Goal: Obtain resource: Download file/media

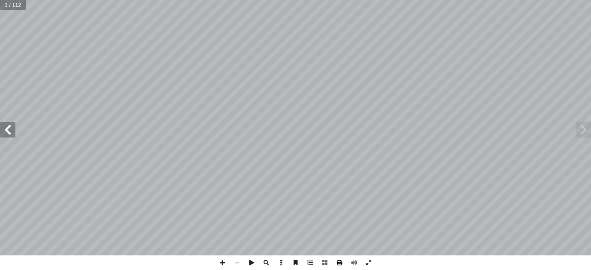
click at [339, 263] on span at bounding box center [339, 263] width 15 height 15
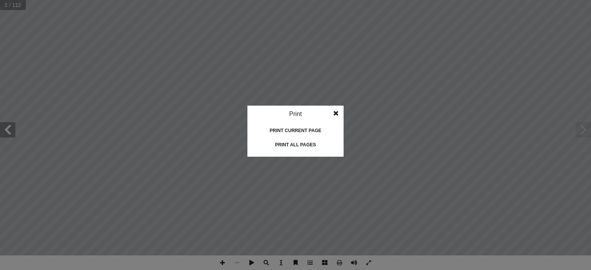
click at [305, 146] on div "Print all pages" at bounding box center [295, 145] width 77 height 12
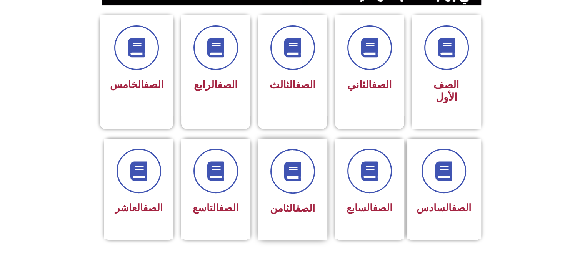
scroll to position [192, 0]
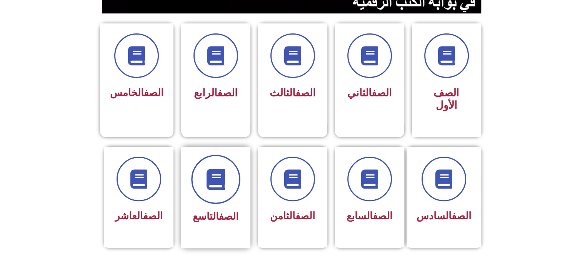
click at [231, 179] on span at bounding box center [215, 179] width 49 height 49
click at [225, 211] on link "الصف" at bounding box center [229, 217] width 20 height 12
